Goal: Find contact information: Find contact information

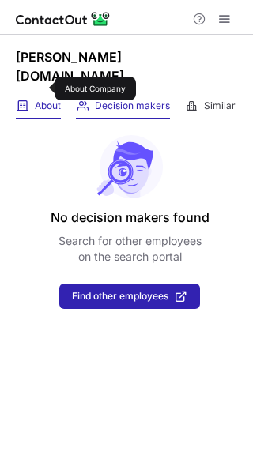
click at [44, 100] on span "About" at bounding box center [48, 106] width 26 height 13
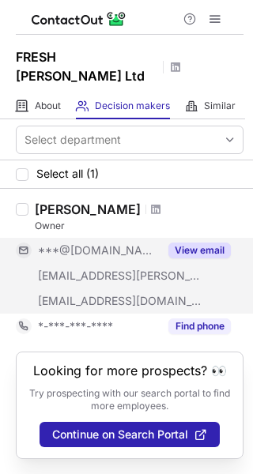
click at [194, 243] on button "View email" at bounding box center [199, 251] width 62 height 16
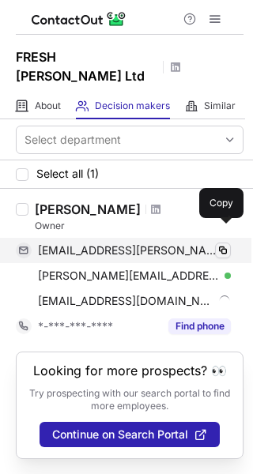
click at [226, 244] on span at bounding box center [223, 250] width 13 height 13
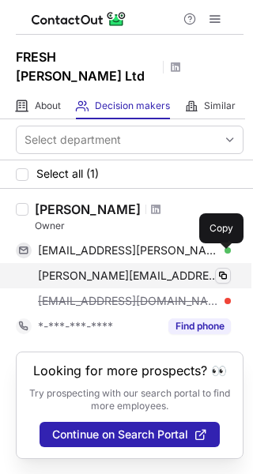
click at [227, 270] on span at bounding box center [223, 276] width 13 height 13
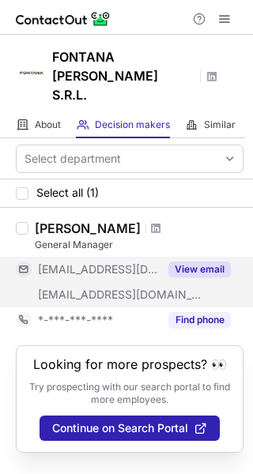
click at [202, 262] on button "View email" at bounding box center [199, 270] width 62 height 16
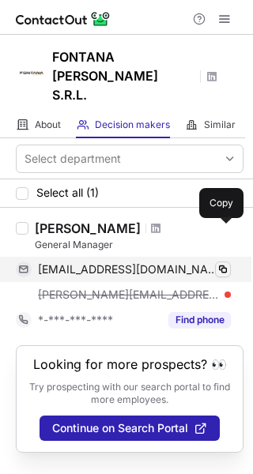
click at [221, 263] on span at bounding box center [223, 269] width 13 height 13
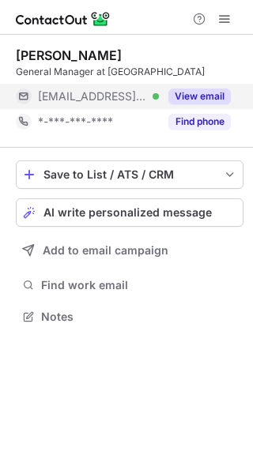
scroll to position [306, 253]
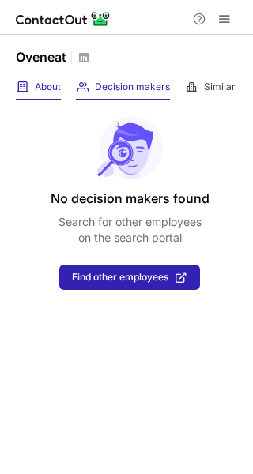
click at [53, 81] on span "About" at bounding box center [48, 87] width 26 height 13
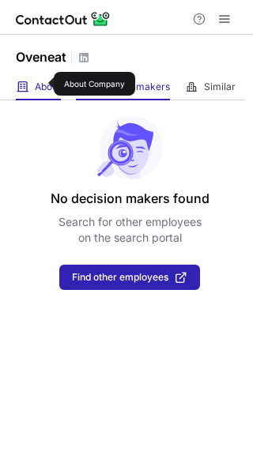
click at [43, 84] on span "About" at bounding box center [48, 87] width 26 height 13
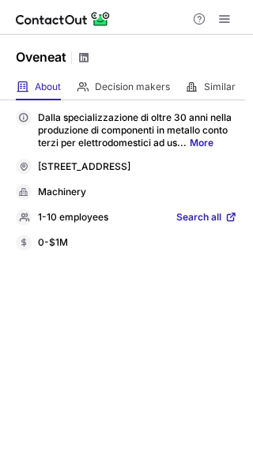
click at [85, 56] on span at bounding box center [83, 57] width 13 height 13
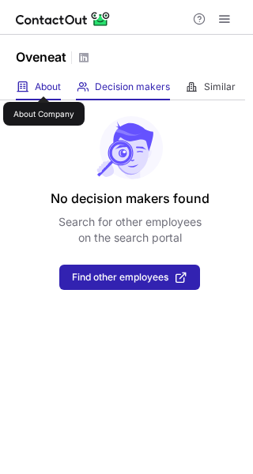
click at [51, 79] on div "About About Company" at bounding box center [38, 87] width 45 height 26
